Goal: Navigation & Orientation: Find specific page/section

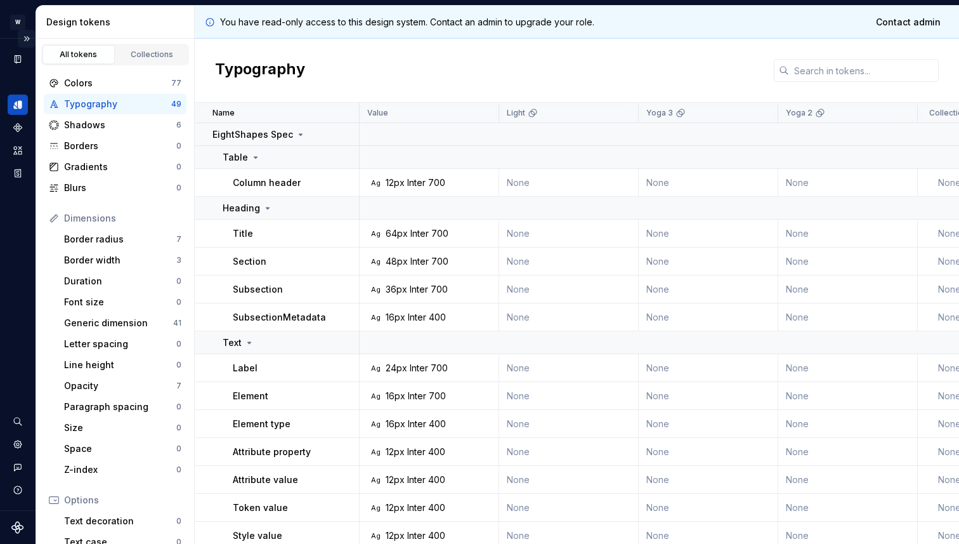
click at [29, 40] on button "Expand sidebar" at bounding box center [27, 39] width 18 height 18
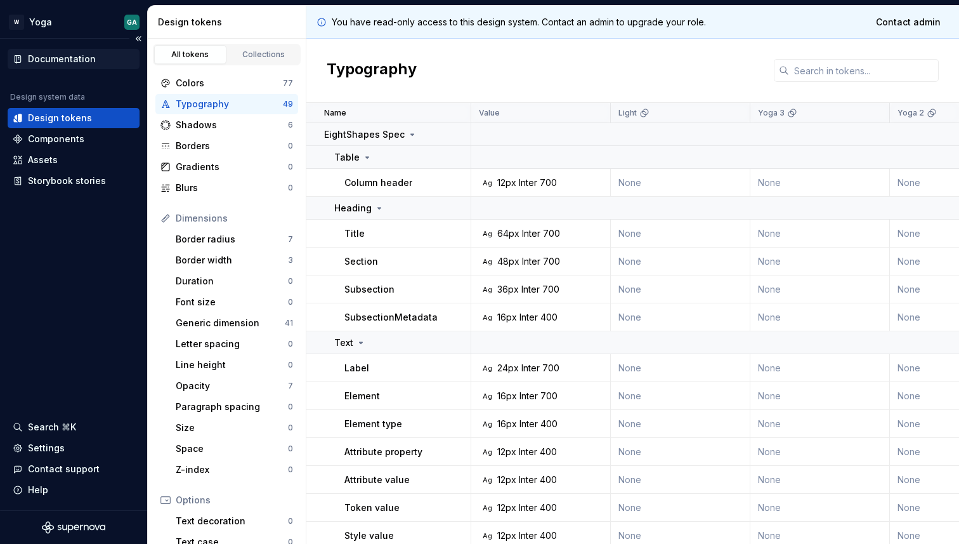
click at [69, 57] on div "Documentation" at bounding box center [62, 59] width 68 height 13
click at [50, 448] on div "Settings" at bounding box center [46, 448] width 37 height 13
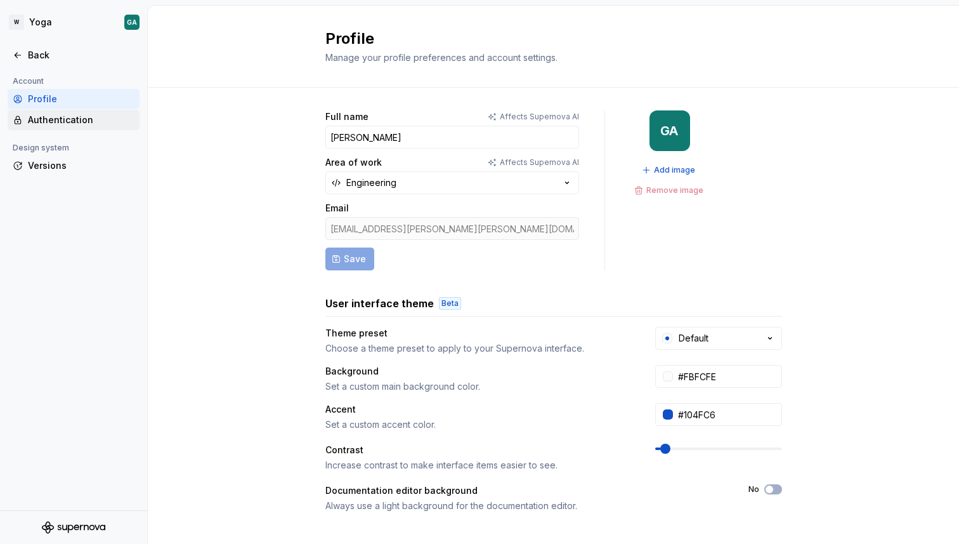
click at [74, 117] on div "Authentication" at bounding box center [81, 120] width 107 height 13
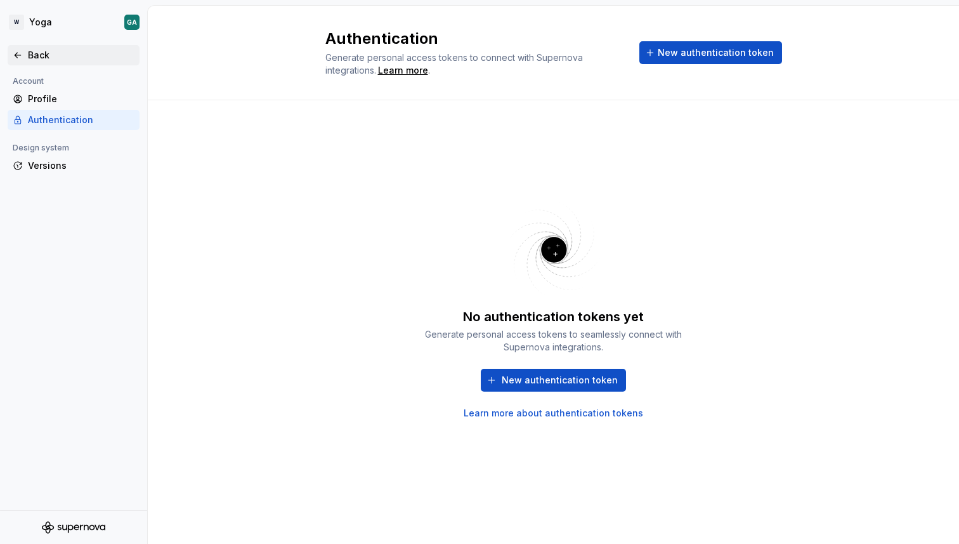
click at [28, 58] on div "Back" at bounding box center [81, 55] width 107 height 13
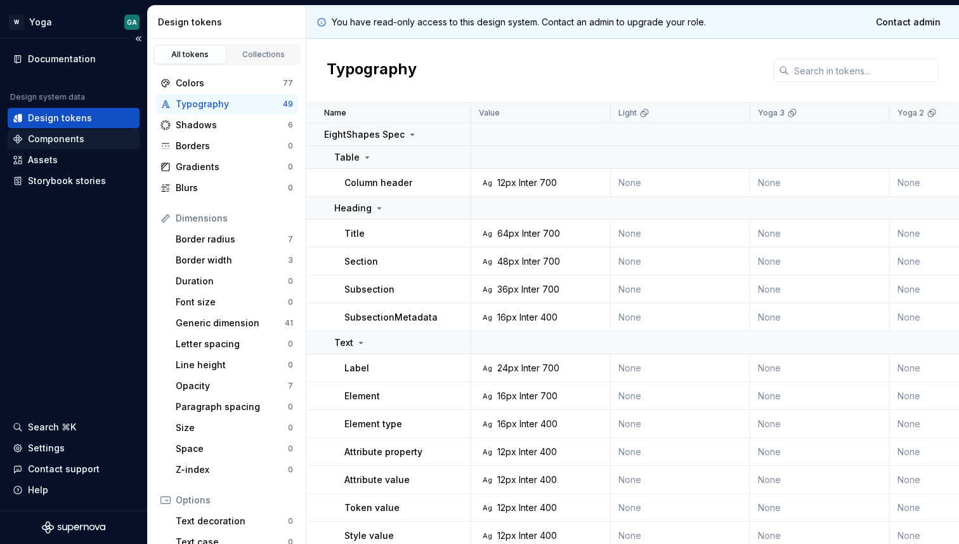
click at [59, 133] on div "Components" at bounding box center [56, 139] width 56 height 13
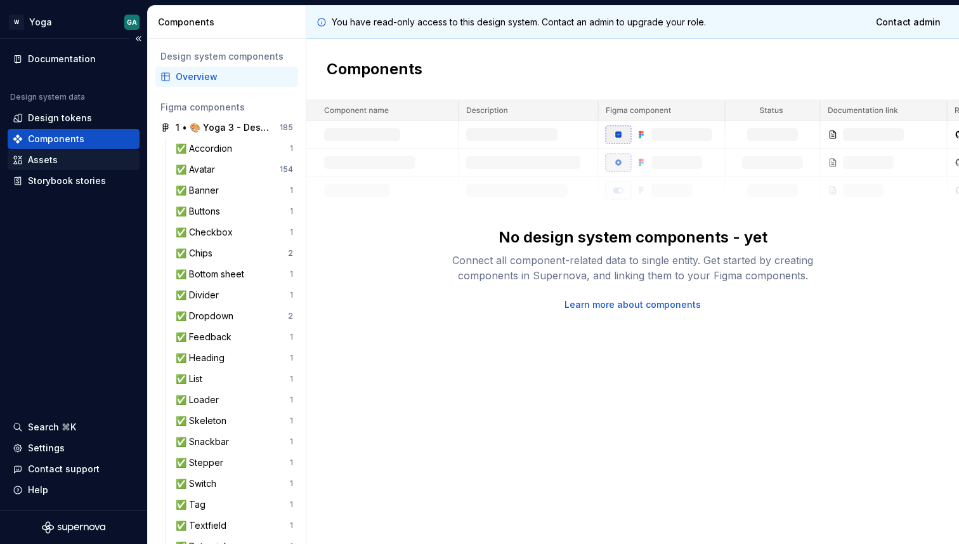
click at [56, 159] on div "Assets" at bounding box center [74, 160] width 122 height 13
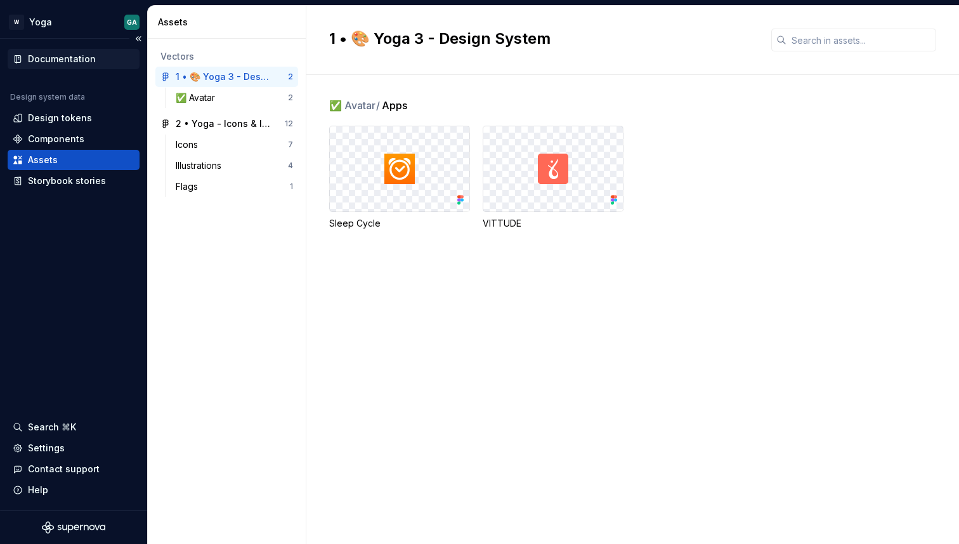
click at [58, 60] on div "Documentation" at bounding box center [62, 59] width 68 height 13
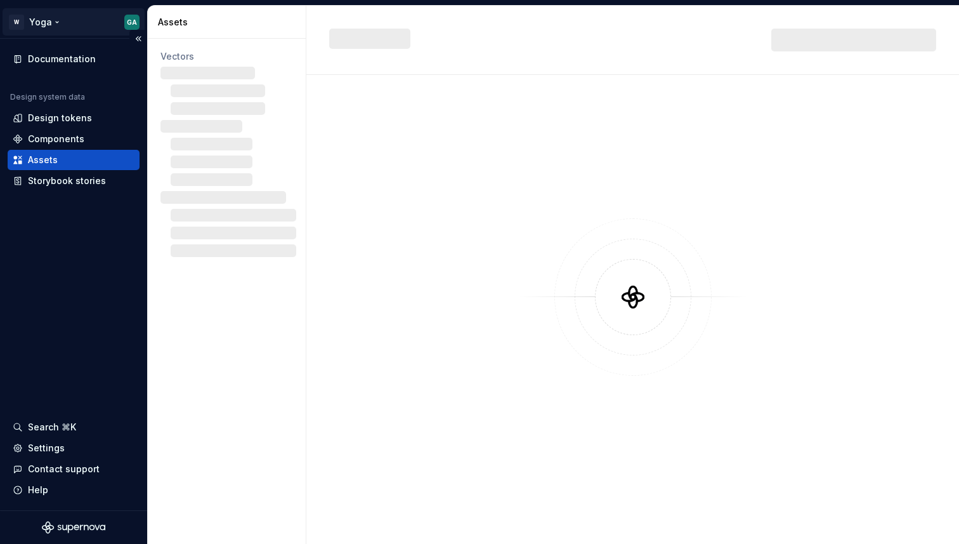
click at [30, 15] on html "W Yoga GA Documentation Design system data Design tokens Components Assets Stor…" at bounding box center [479, 272] width 959 height 544
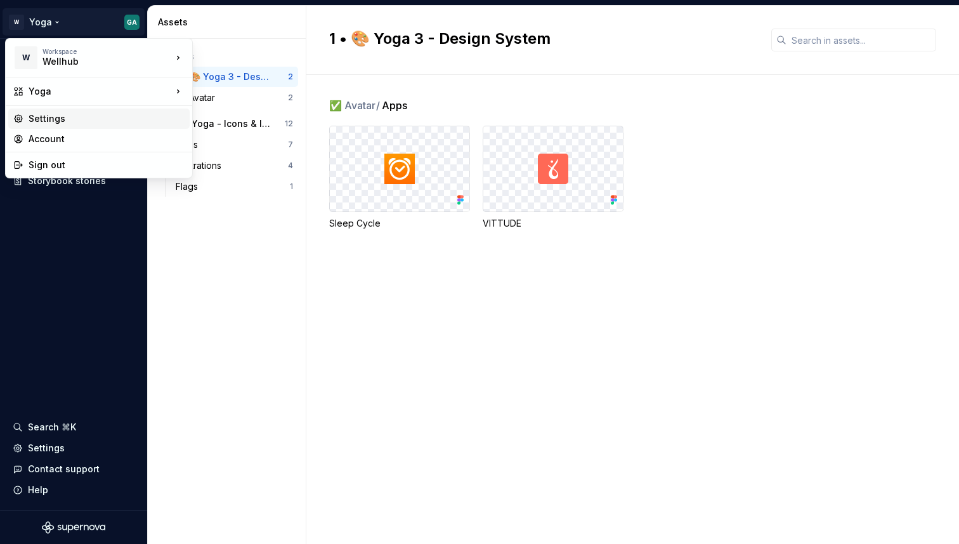
click at [70, 119] on div "Settings" at bounding box center [107, 118] width 156 height 13
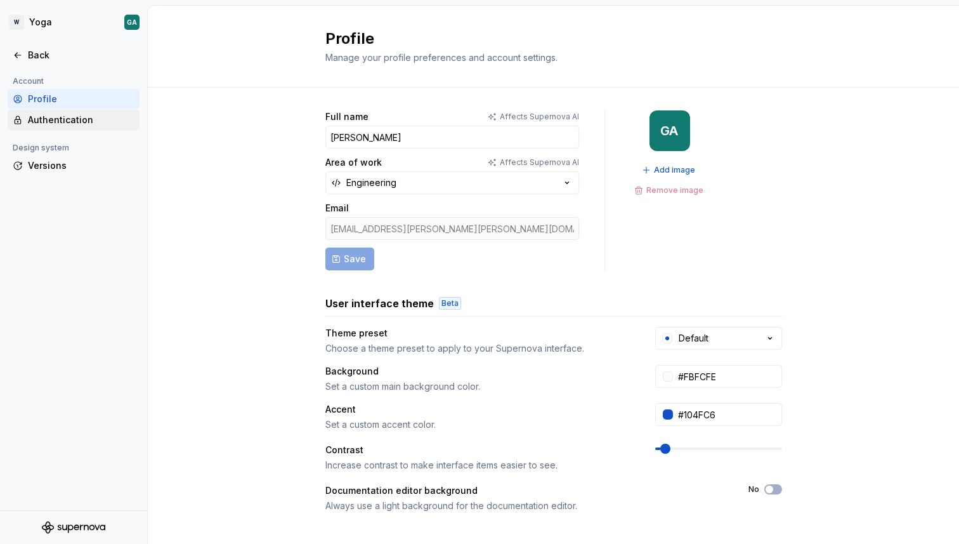
click at [73, 122] on div "Authentication" at bounding box center [81, 120] width 107 height 13
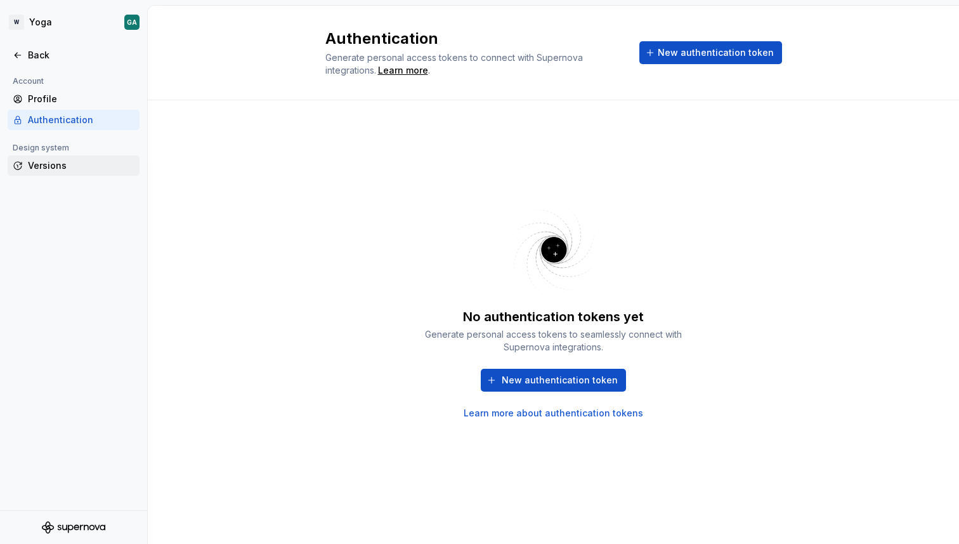
click at [43, 160] on div "Versions" at bounding box center [81, 165] width 107 height 13
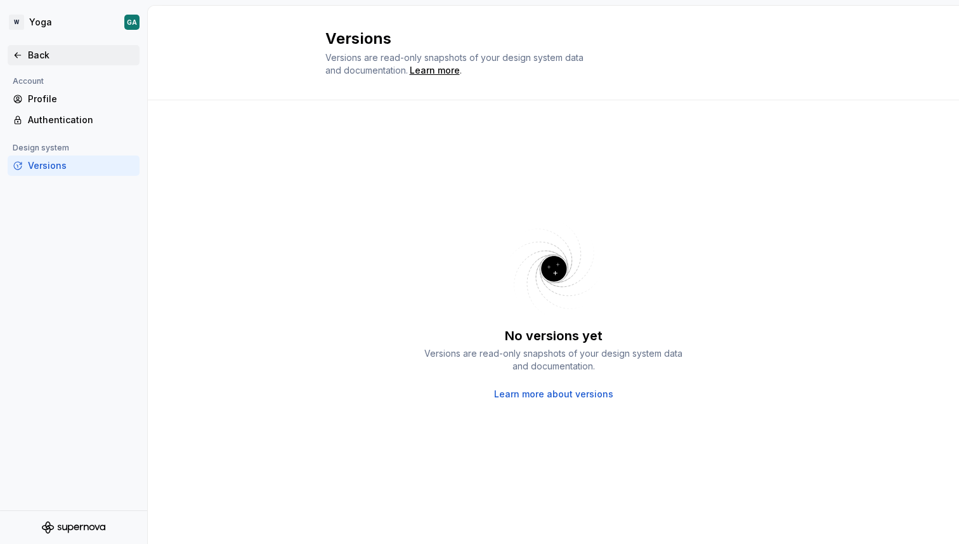
click at [56, 60] on div "Back" at bounding box center [81, 55] width 107 height 13
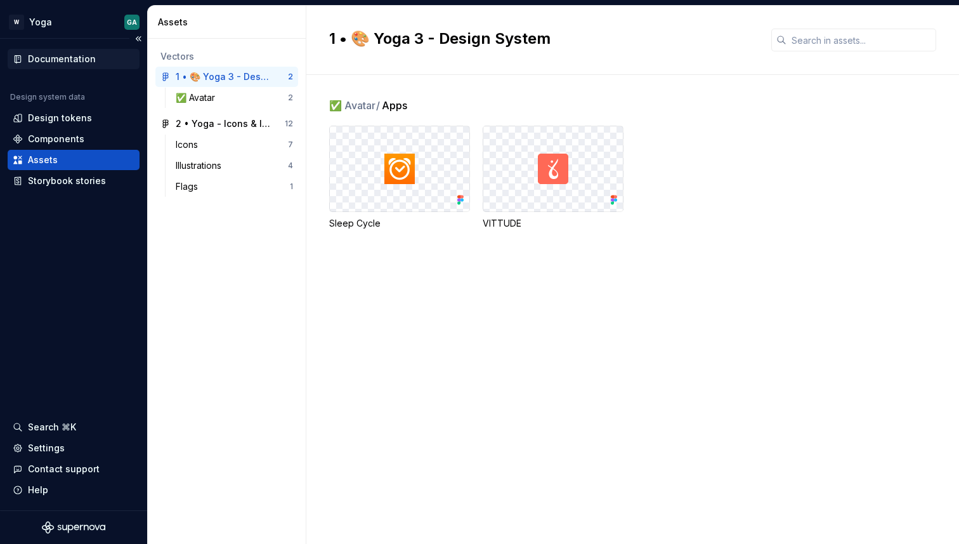
click at [56, 63] on div "Documentation" at bounding box center [62, 59] width 68 height 13
